Goal: Task Accomplishment & Management: Use online tool/utility

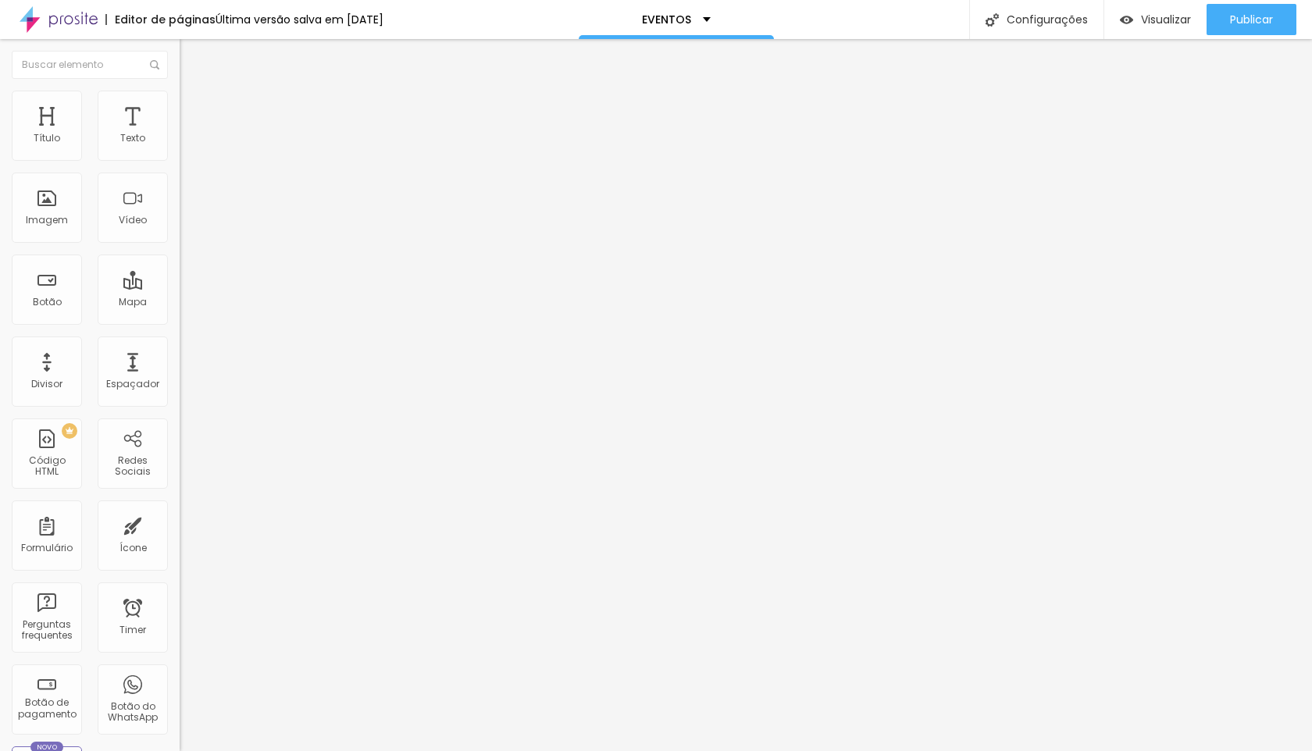
click at [194, 116] on span "Avançado" at bounding box center [220, 116] width 52 height 13
click at [194, 110] on span "Avançado" at bounding box center [220, 116] width 52 height 13
click at [180, 671] on div at bounding box center [270, 671] width 180 height 0
click at [180, 671] on li "Tablet" at bounding box center [270, 675] width 180 height 9
click at [180, 681] on div at bounding box center [270, 681] width 180 height 0
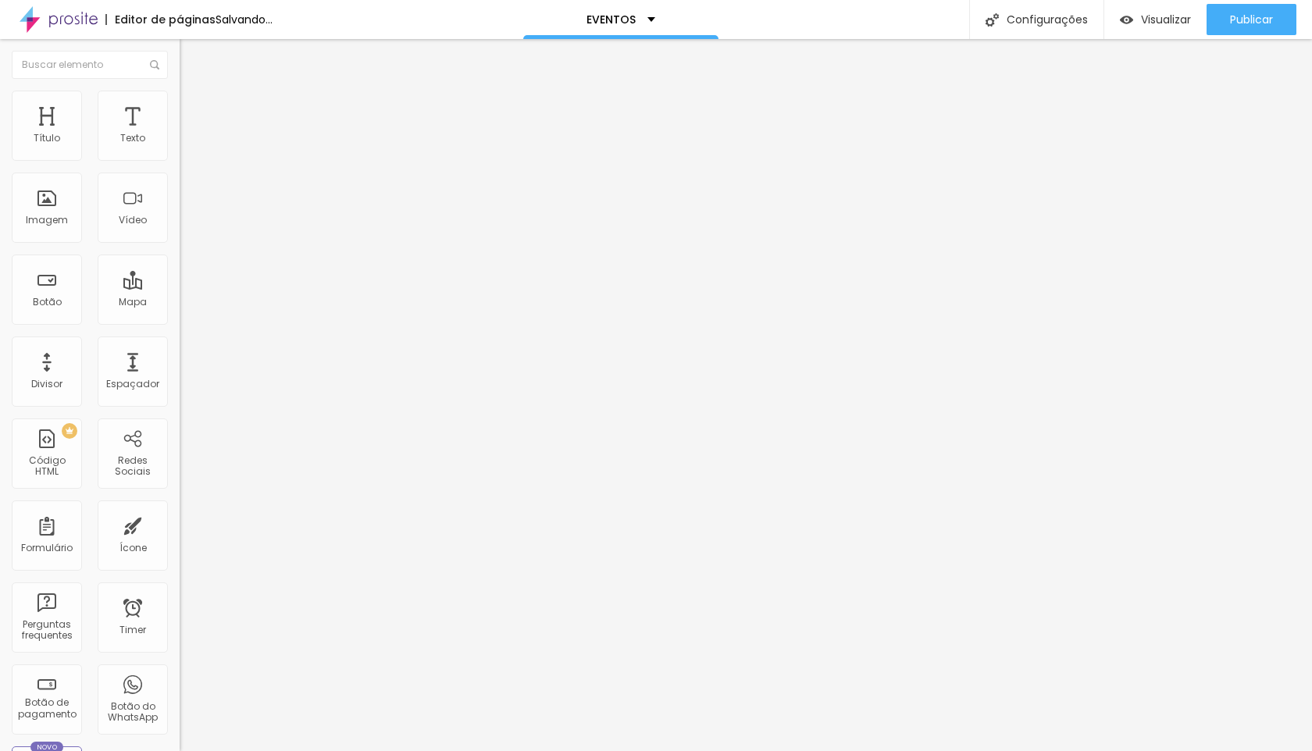
click at [180, 690] on div at bounding box center [270, 690] width 180 height 0
click at [180, 95] on img at bounding box center [187, 98] width 14 height 14
click at [180, 656] on div at bounding box center [270, 656] width 180 height 0
click at [180, 665] on div at bounding box center [270, 665] width 180 height 0
click at [180, 675] on div at bounding box center [270, 675] width 180 height 0
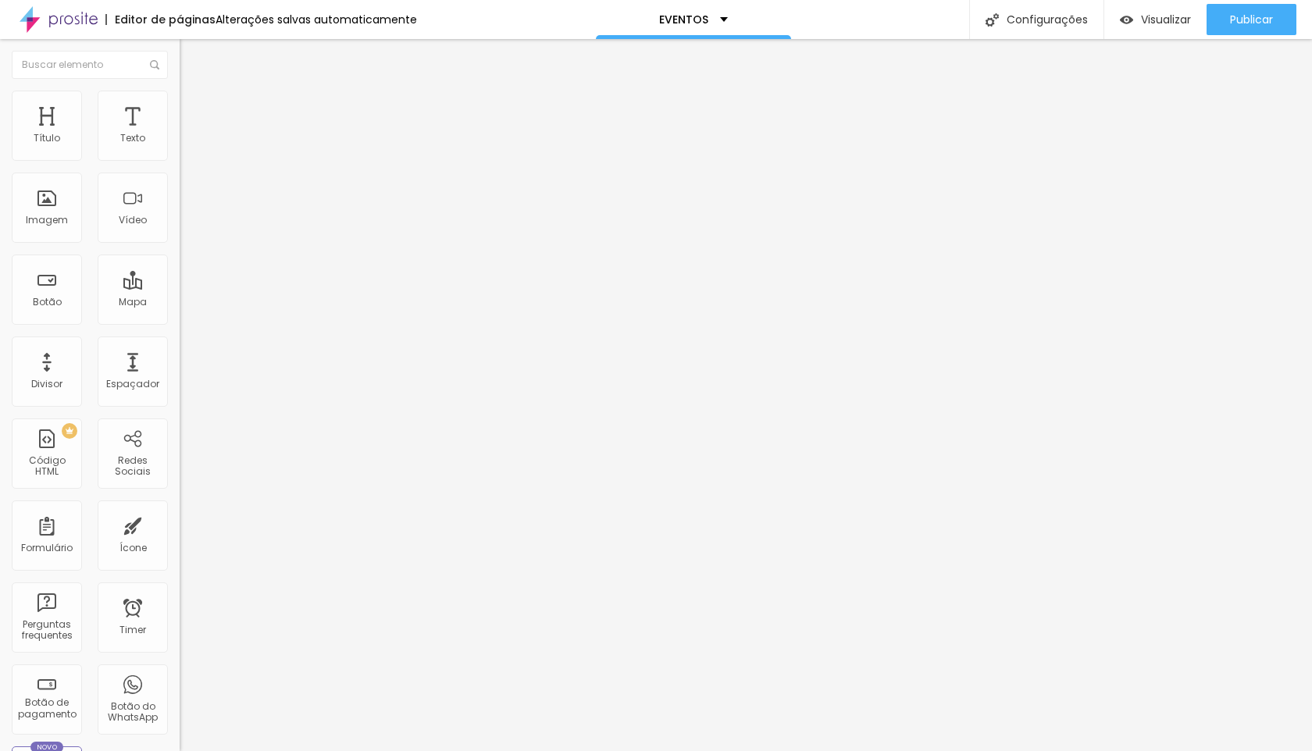
click at [180, 101] on li "Avançado" at bounding box center [270, 99] width 180 height 16
click at [180, 656] on div at bounding box center [270, 656] width 180 height 0
click at [180, 665] on div at bounding box center [270, 665] width 180 height 0
click at [180, 675] on div at bounding box center [270, 675] width 180 height 0
click at [194, 108] on span "Avançado" at bounding box center [220, 100] width 52 height 13
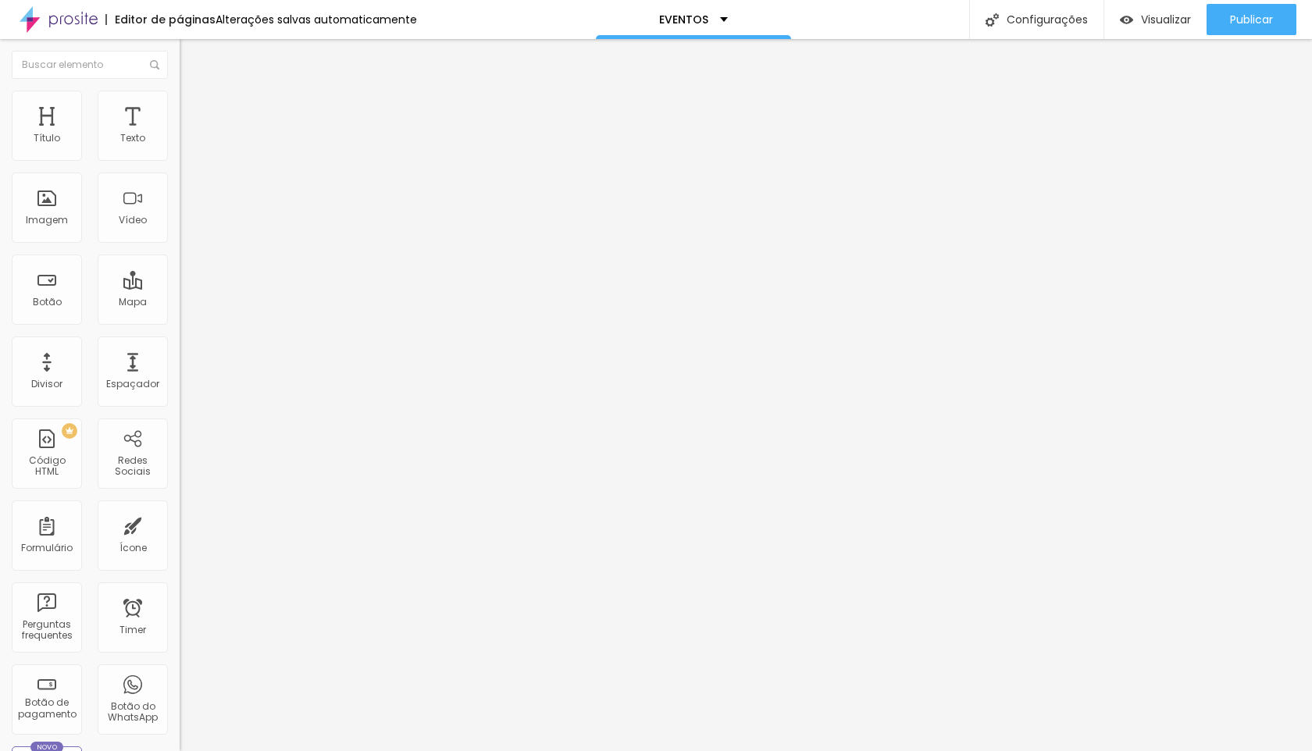
click at [180, 656] on div at bounding box center [270, 656] width 180 height 0
click at [180, 665] on div at bounding box center [270, 665] width 180 height 0
click at [180, 675] on div at bounding box center [270, 675] width 180 height 0
click at [180, 100] on img at bounding box center [187, 98] width 14 height 14
click at [180, 656] on div at bounding box center [270, 656] width 180 height 0
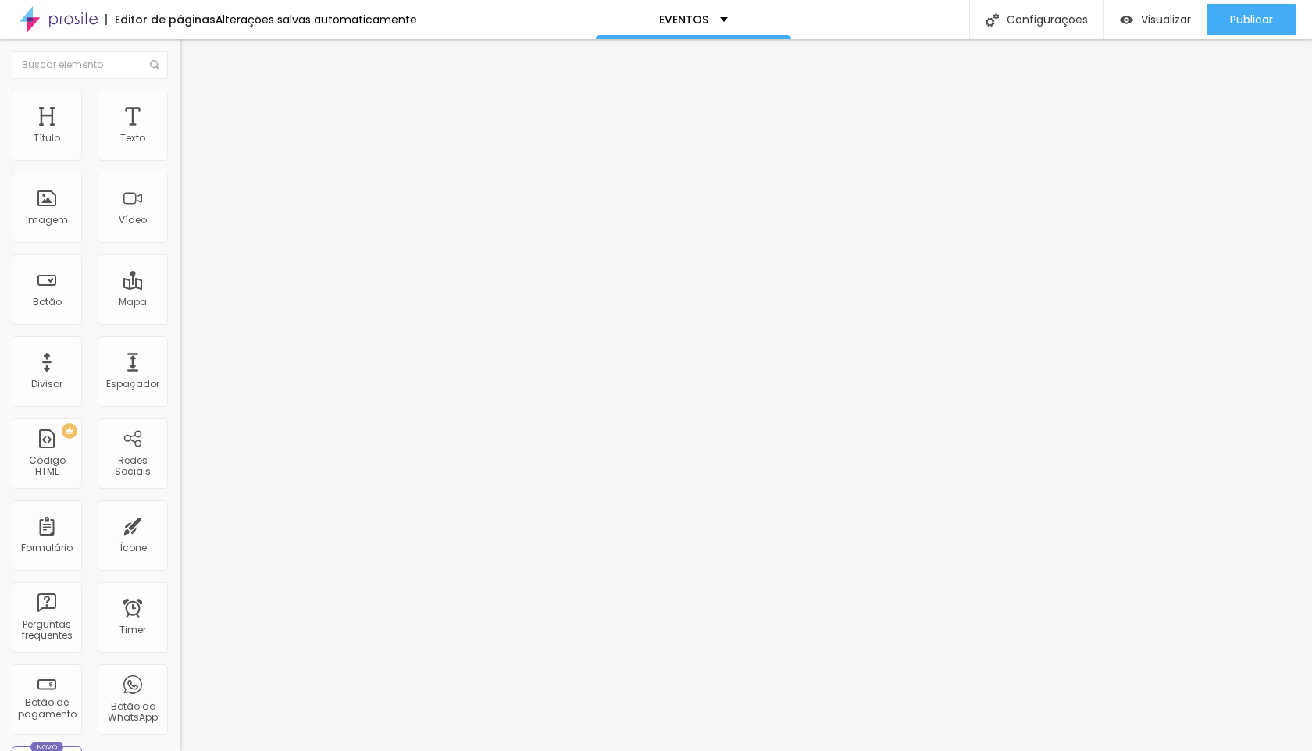
click at [180, 665] on div at bounding box center [270, 665] width 180 height 0
click at [180, 665] on li "Desktop" at bounding box center [270, 669] width 180 height 9
click at [180, 675] on div at bounding box center [270, 675] width 180 height 0
click at [180, 101] on li "Avançado" at bounding box center [270, 99] width 180 height 16
click at [180, 656] on div at bounding box center [270, 656] width 180 height 0
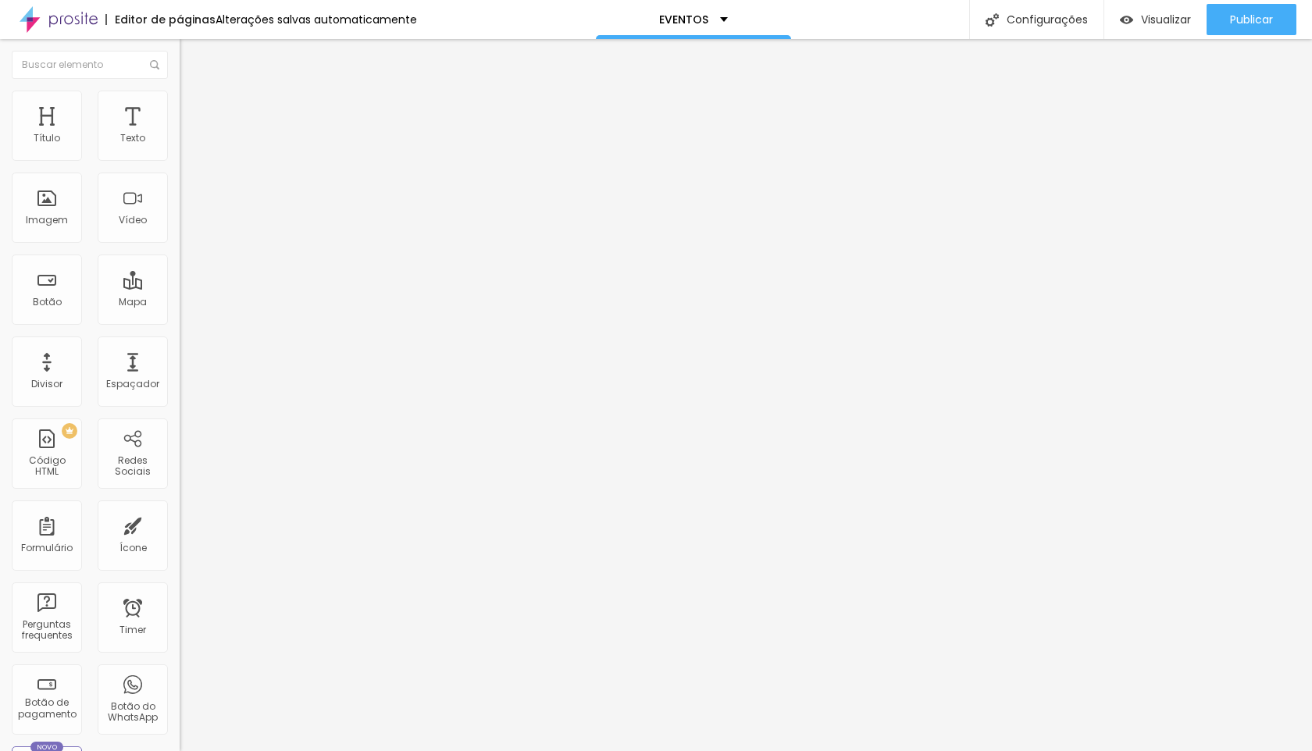
click at [180, 665] on div at bounding box center [270, 665] width 180 height 0
click at [180, 675] on div at bounding box center [270, 675] width 180 height 0
click at [180, 101] on li "Avançado" at bounding box center [270, 99] width 180 height 16
click at [180, 100] on img at bounding box center [187, 98] width 14 height 14
click at [180, 656] on div at bounding box center [270, 656] width 180 height 0
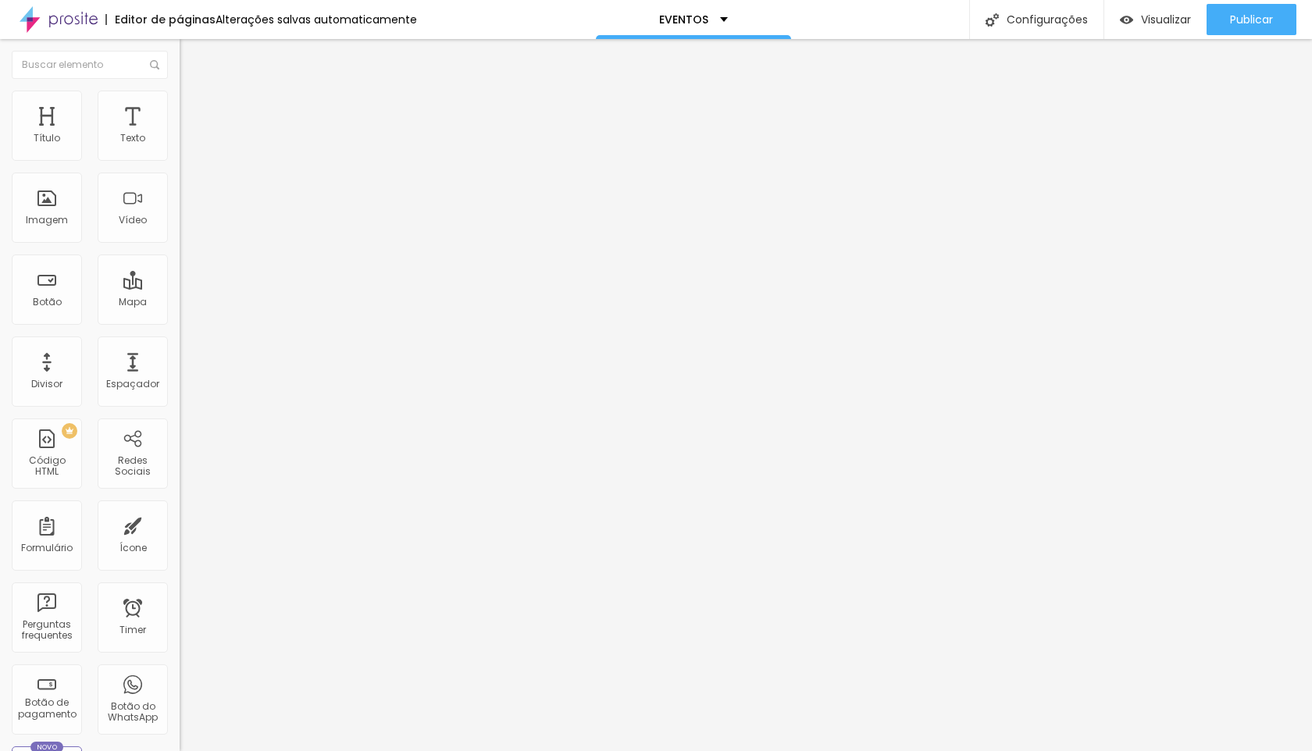
click at [180, 665] on div at bounding box center [270, 665] width 180 height 0
click at [180, 675] on div at bounding box center [270, 675] width 180 height 0
click at [1239, 27] on div "Publicar" at bounding box center [1251, 19] width 43 height 31
